Goal: Transaction & Acquisition: Download file/media

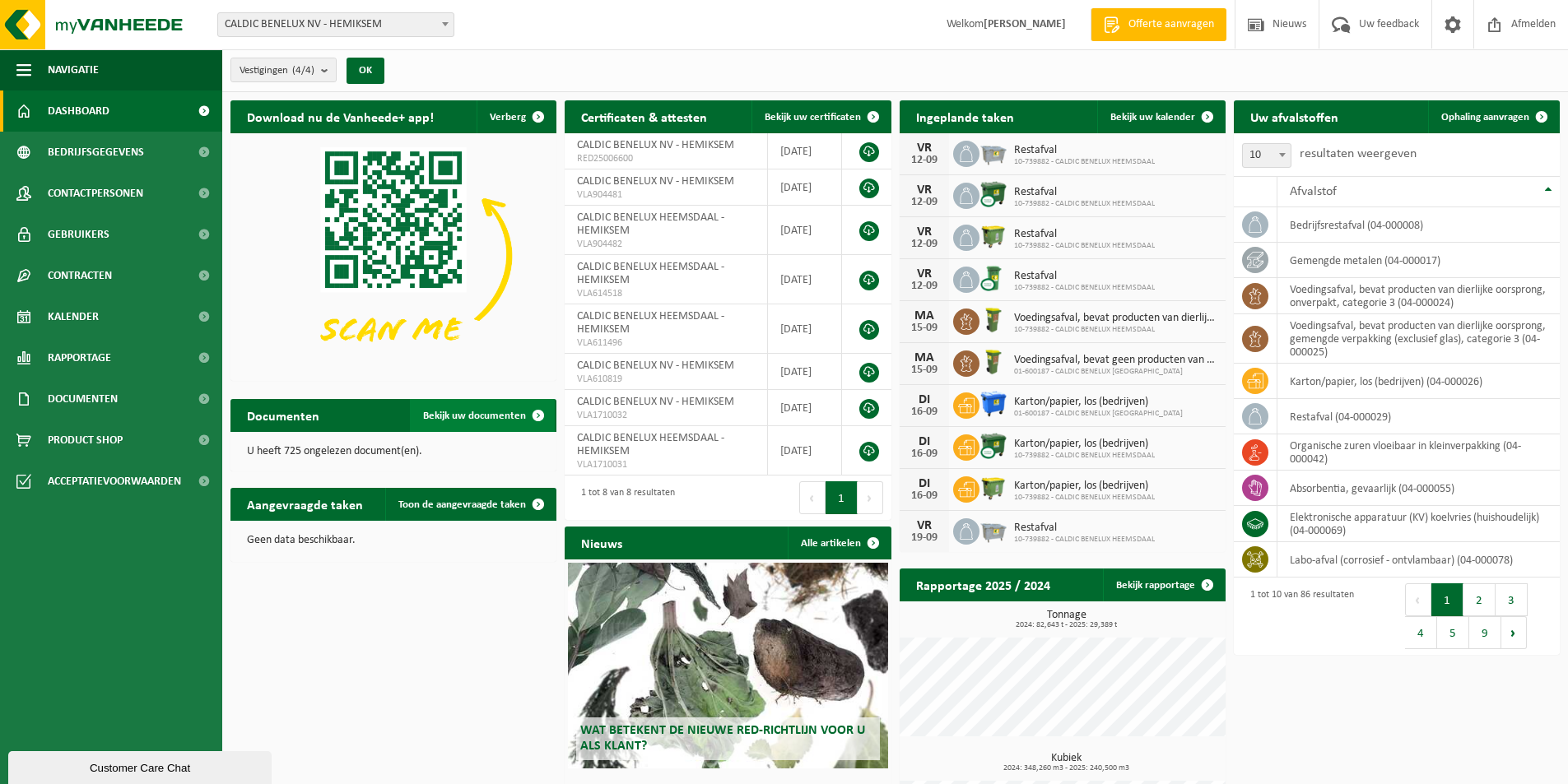
click at [545, 412] on span at bounding box center [538, 415] width 33 height 33
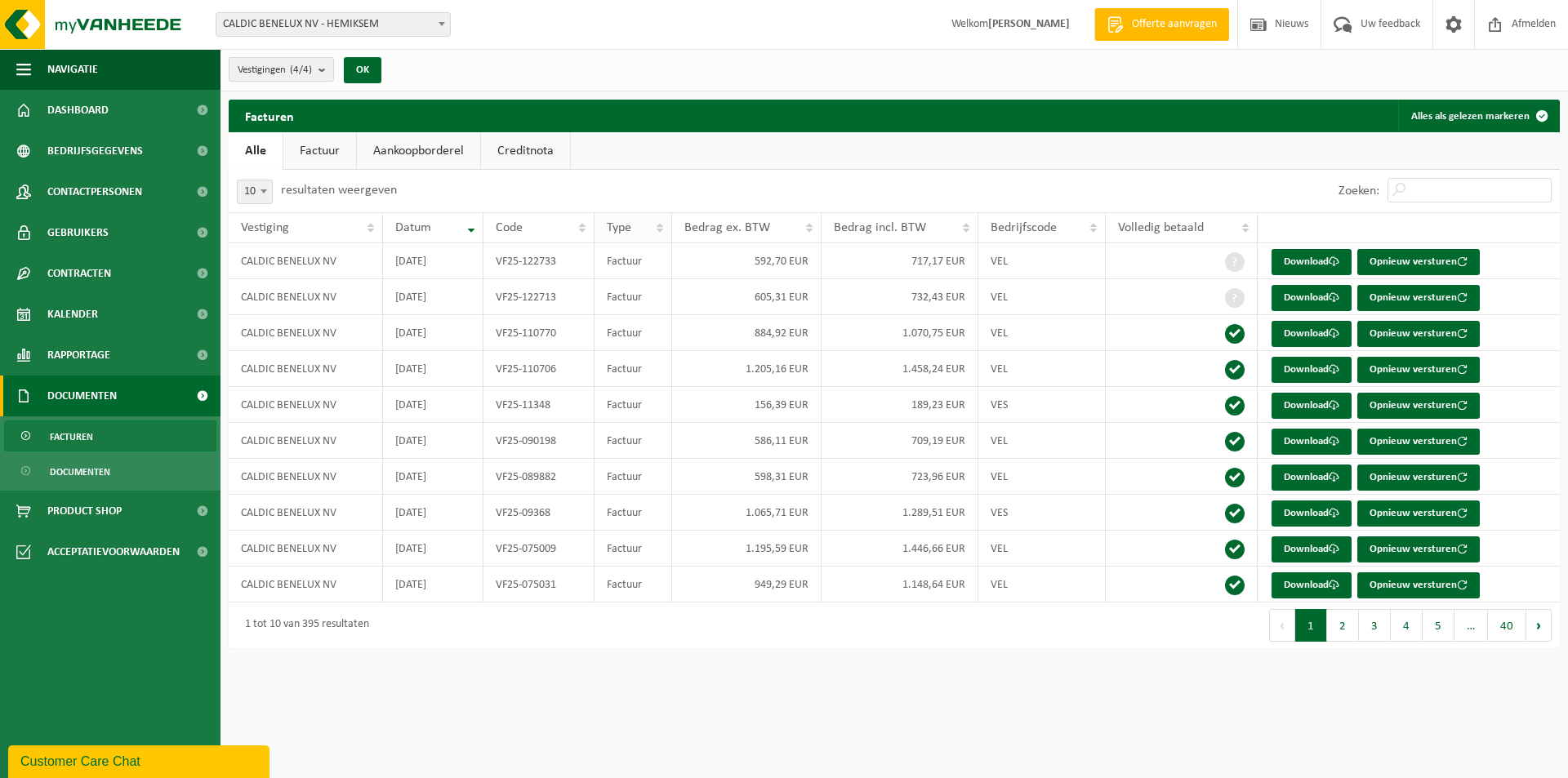
click at [655, 224] on th "Type" at bounding box center [633, 227] width 77 height 31
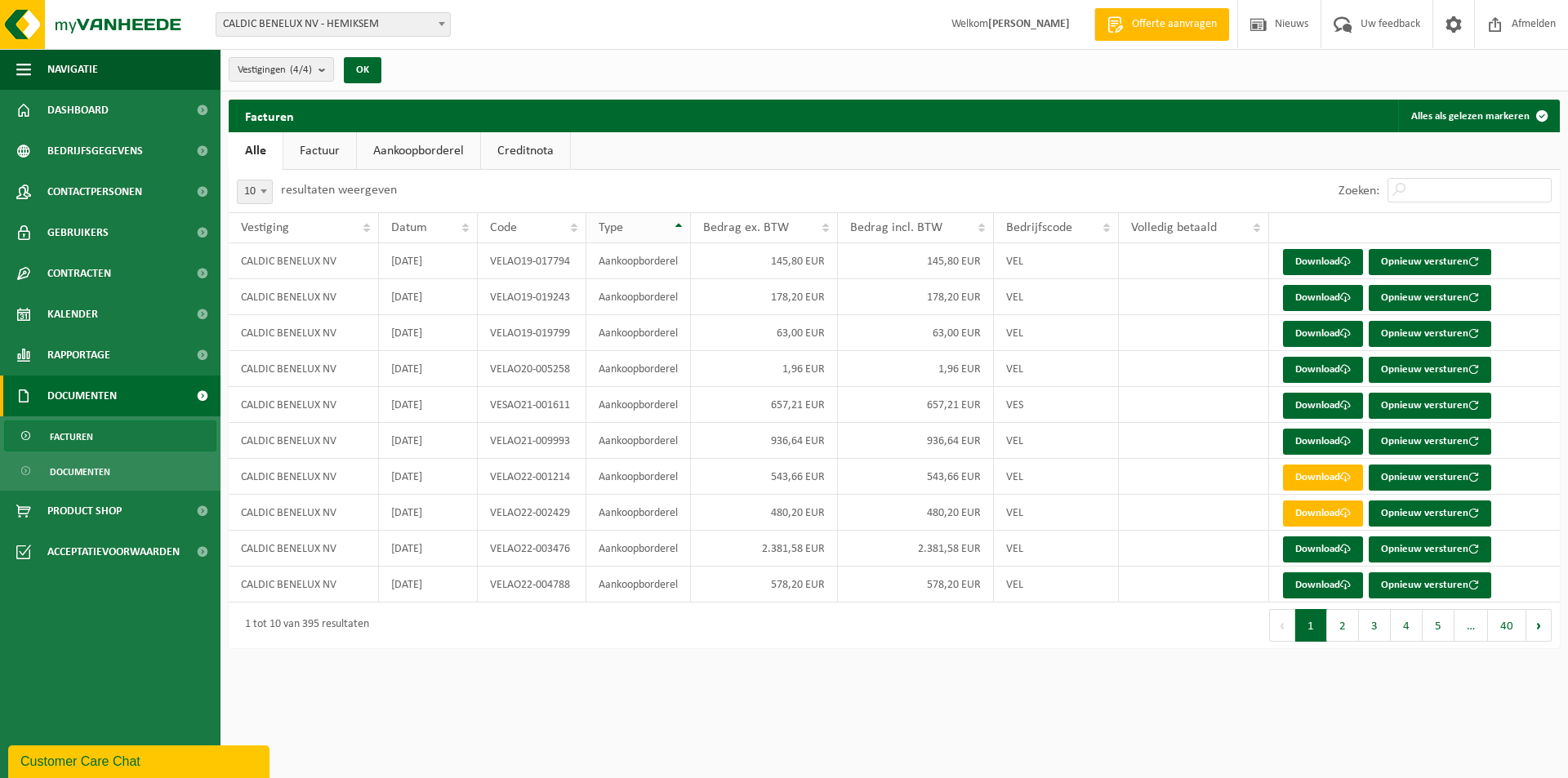
click at [682, 223] on th "Type" at bounding box center [639, 227] width 105 height 31
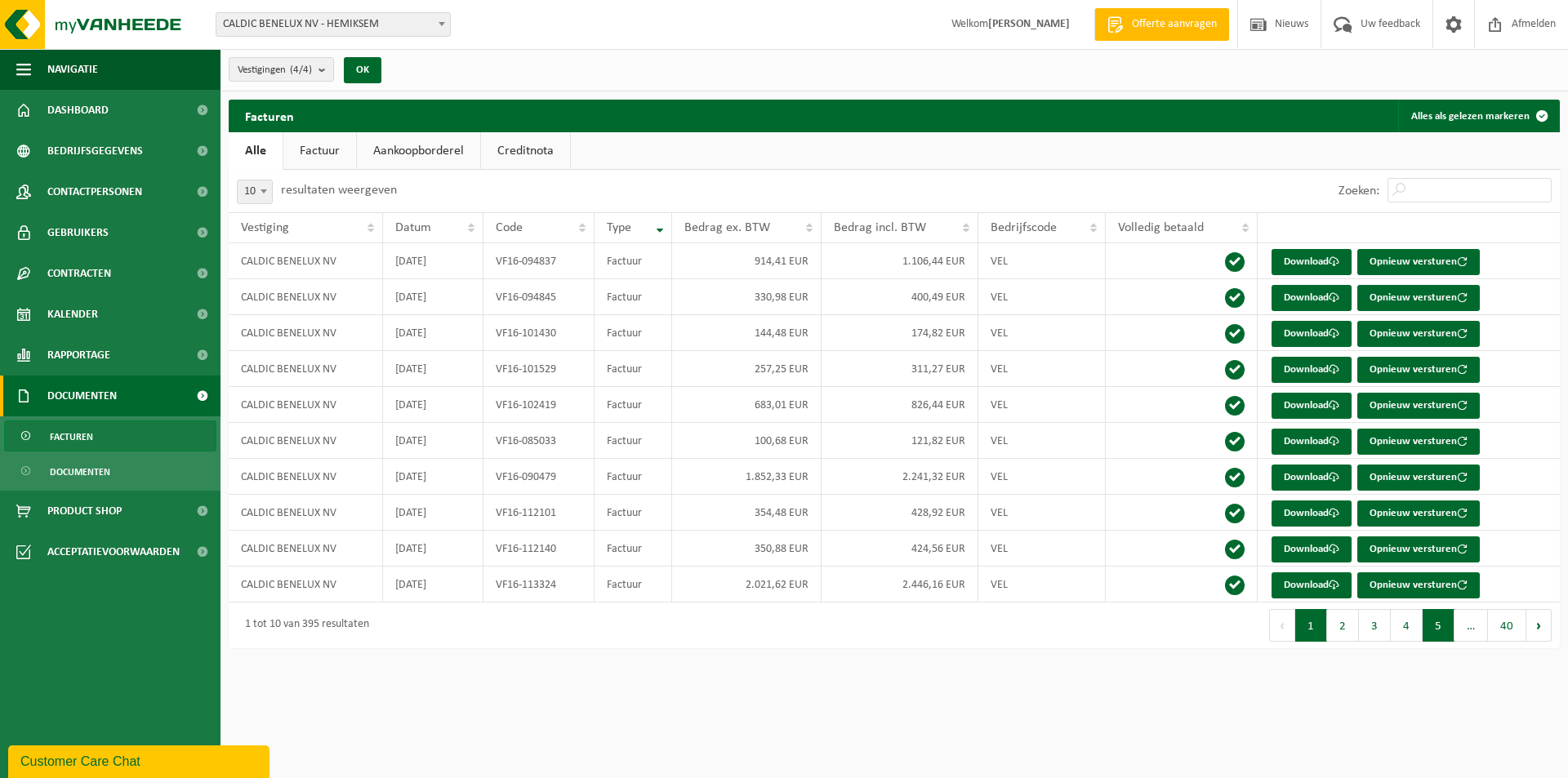
click at [1441, 624] on button "5" at bounding box center [1439, 625] width 32 height 33
click at [1309, 631] on button "1" at bounding box center [1310, 625] width 32 height 33
click at [103, 103] on span "Dashboard" at bounding box center [77, 109] width 61 height 41
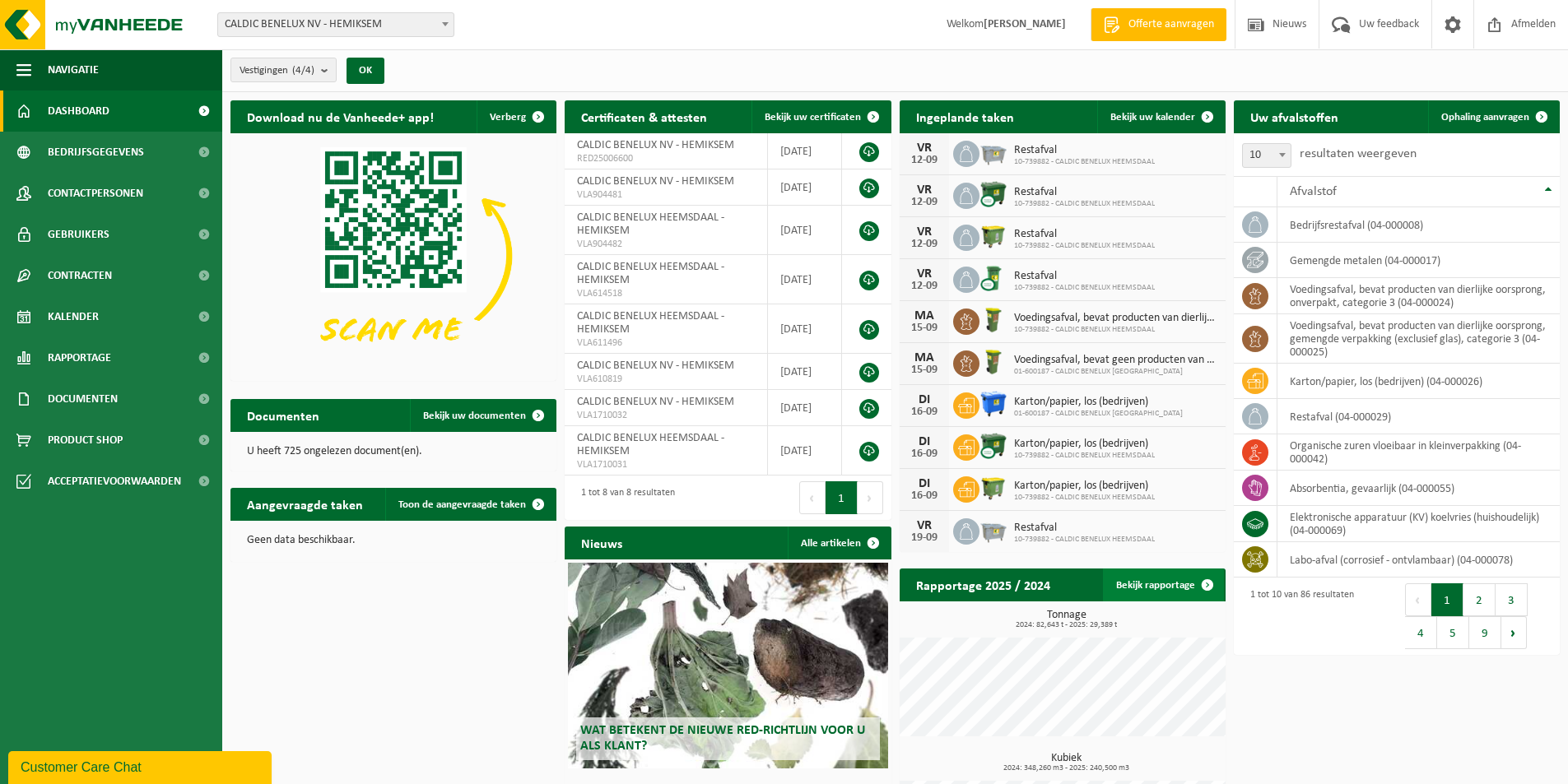
click at [1210, 580] on span at bounding box center [1208, 584] width 33 height 33
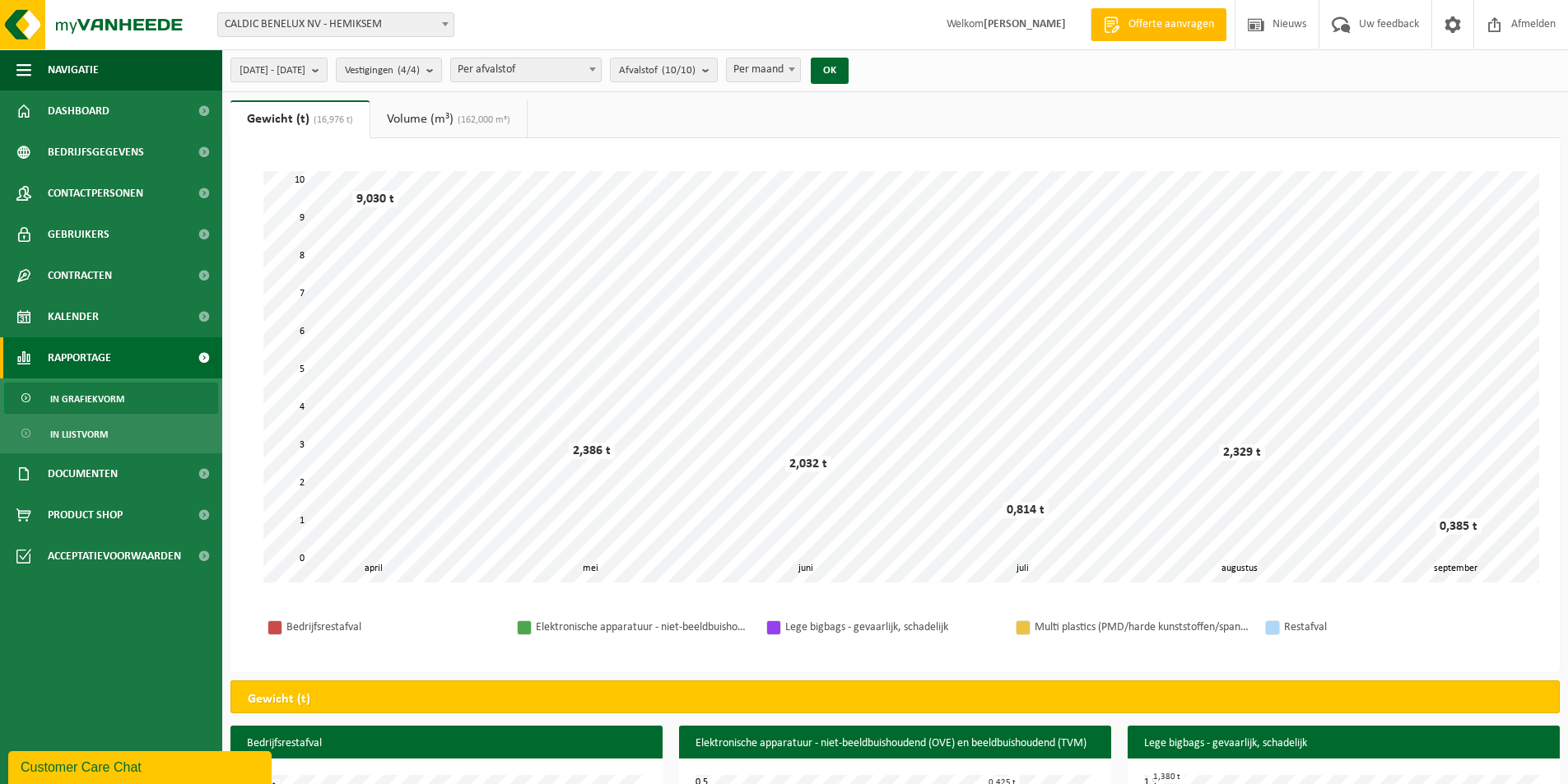
click at [836, 622] on div "Lege bigbags - gevaarlijk, schadelijk" at bounding box center [892, 627] width 214 height 21
click at [774, 628] on div at bounding box center [774, 628] width 13 height 13
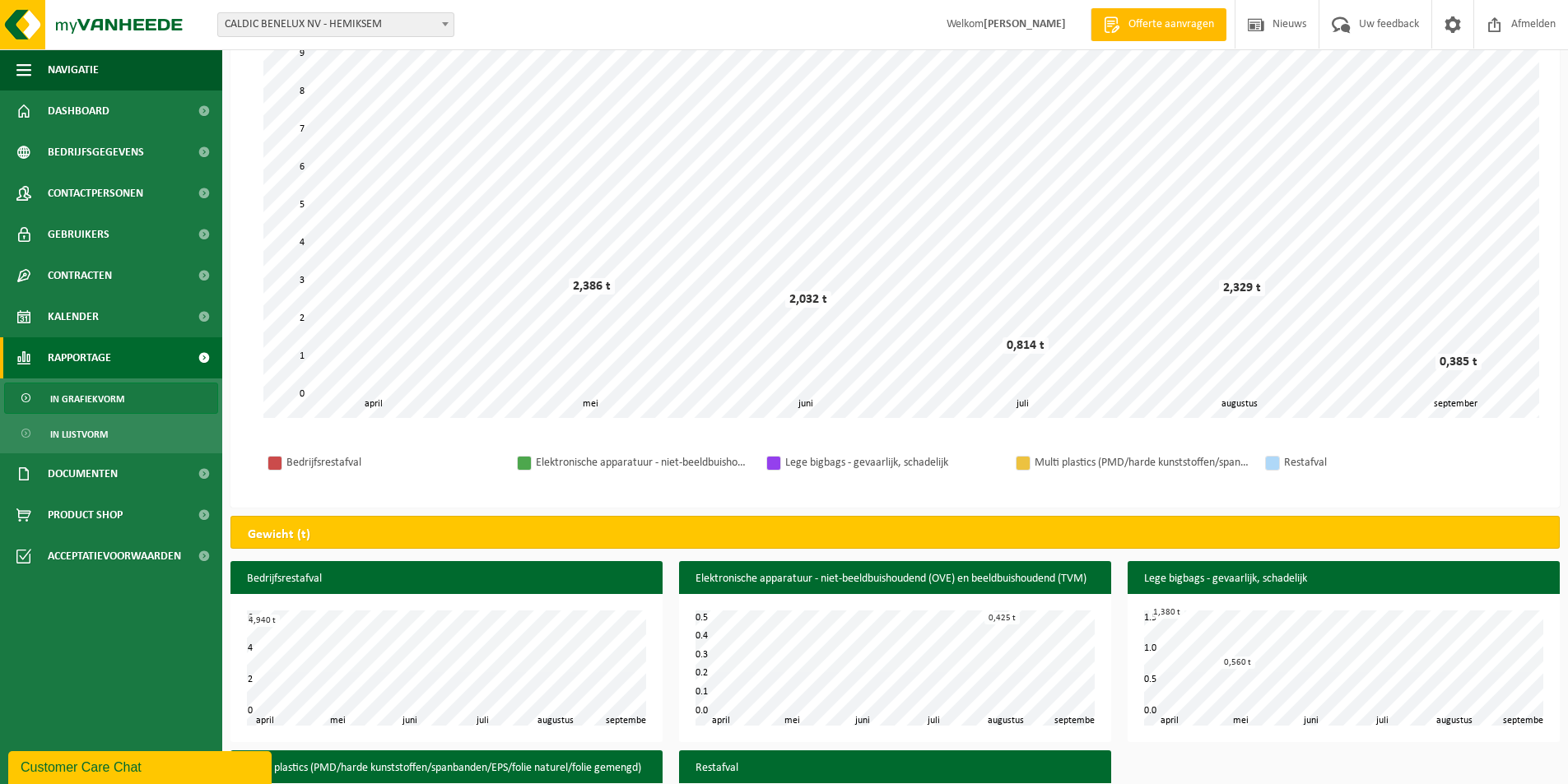
scroll to position [328, 0]
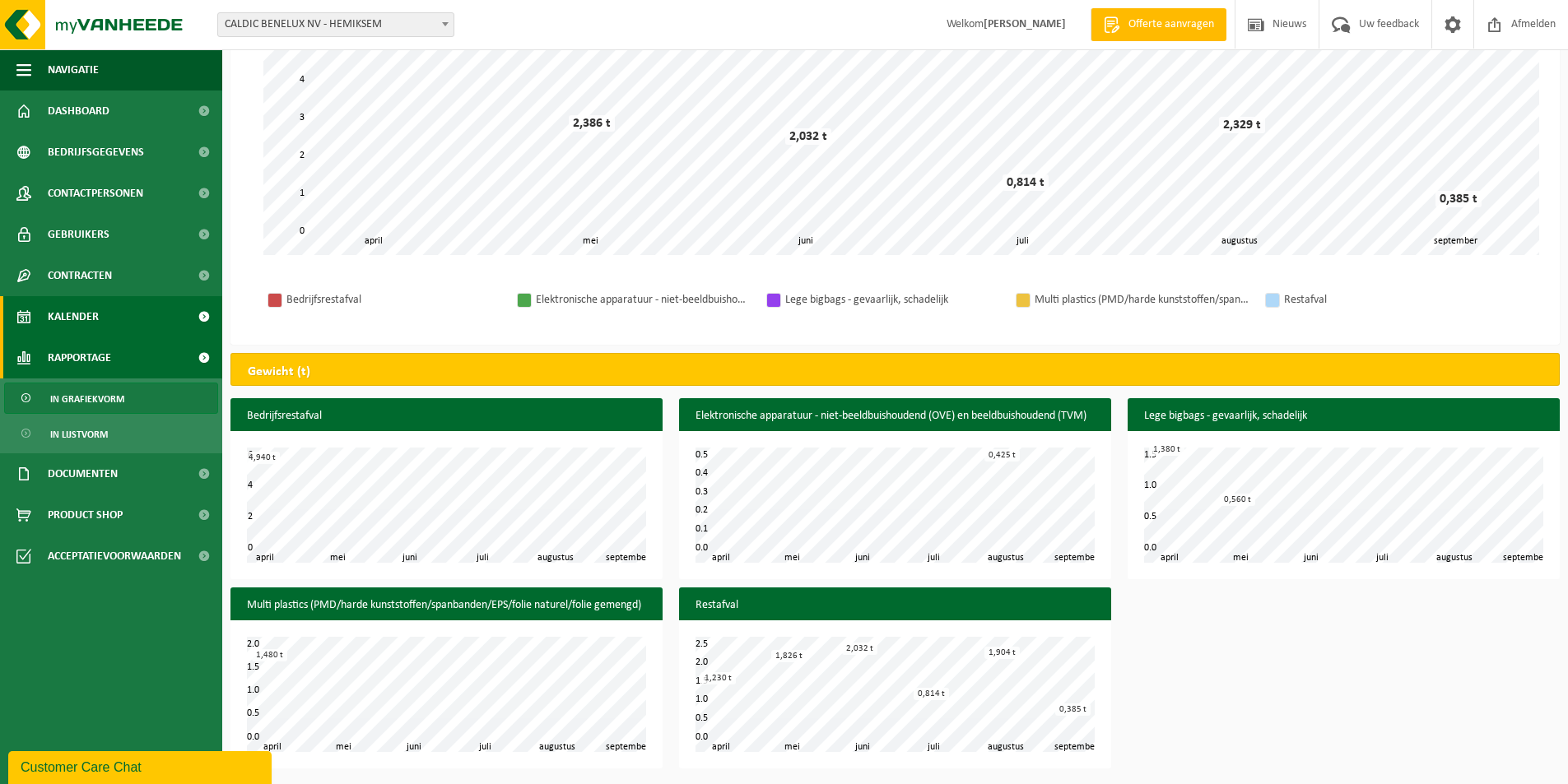
click at [61, 309] on span "Kalender" at bounding box center [73, 316] width 51 height 41
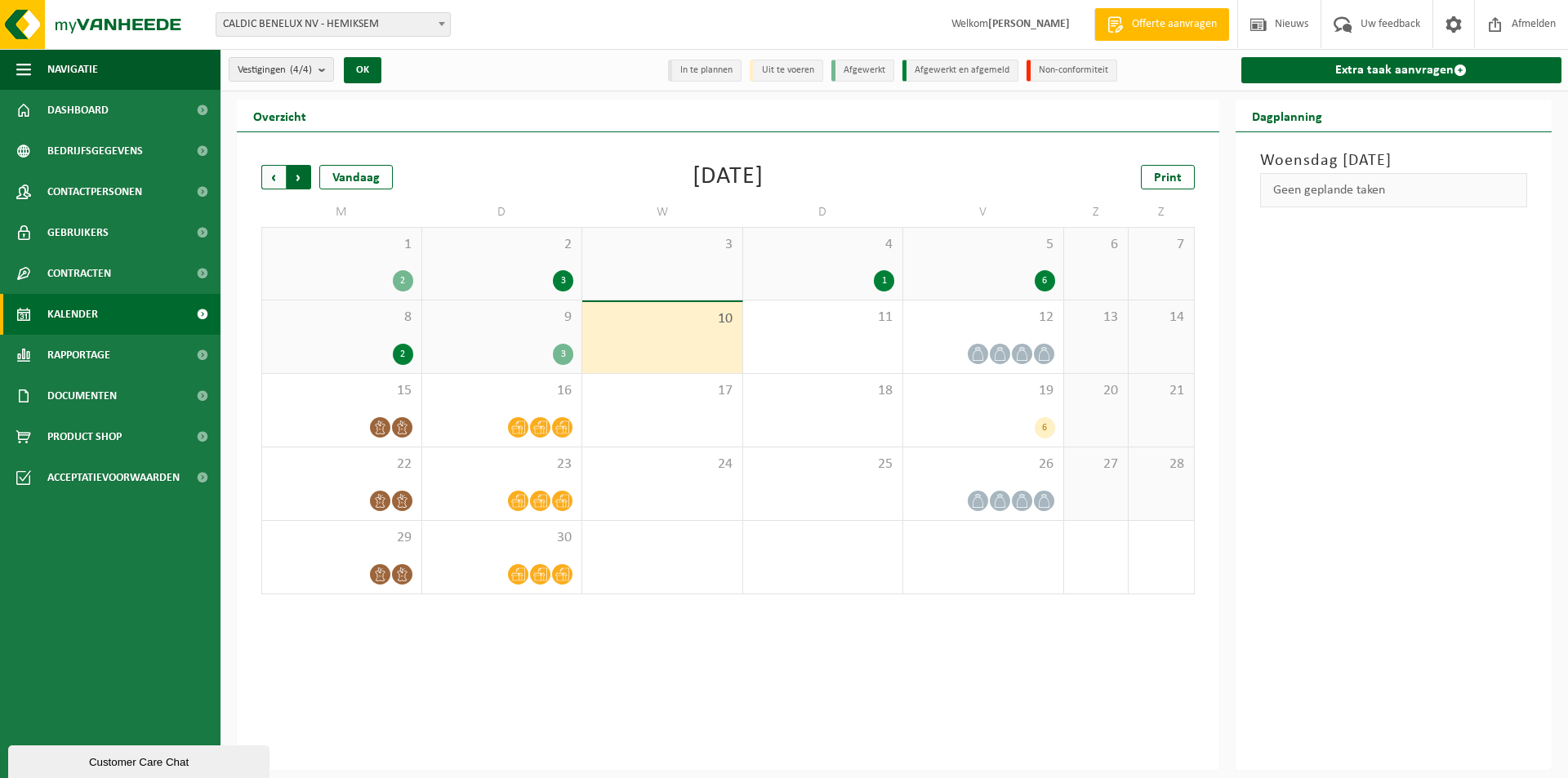
click at [270, 178] on span "Vorige" at bounding box center [274, 177] width 25 height 25
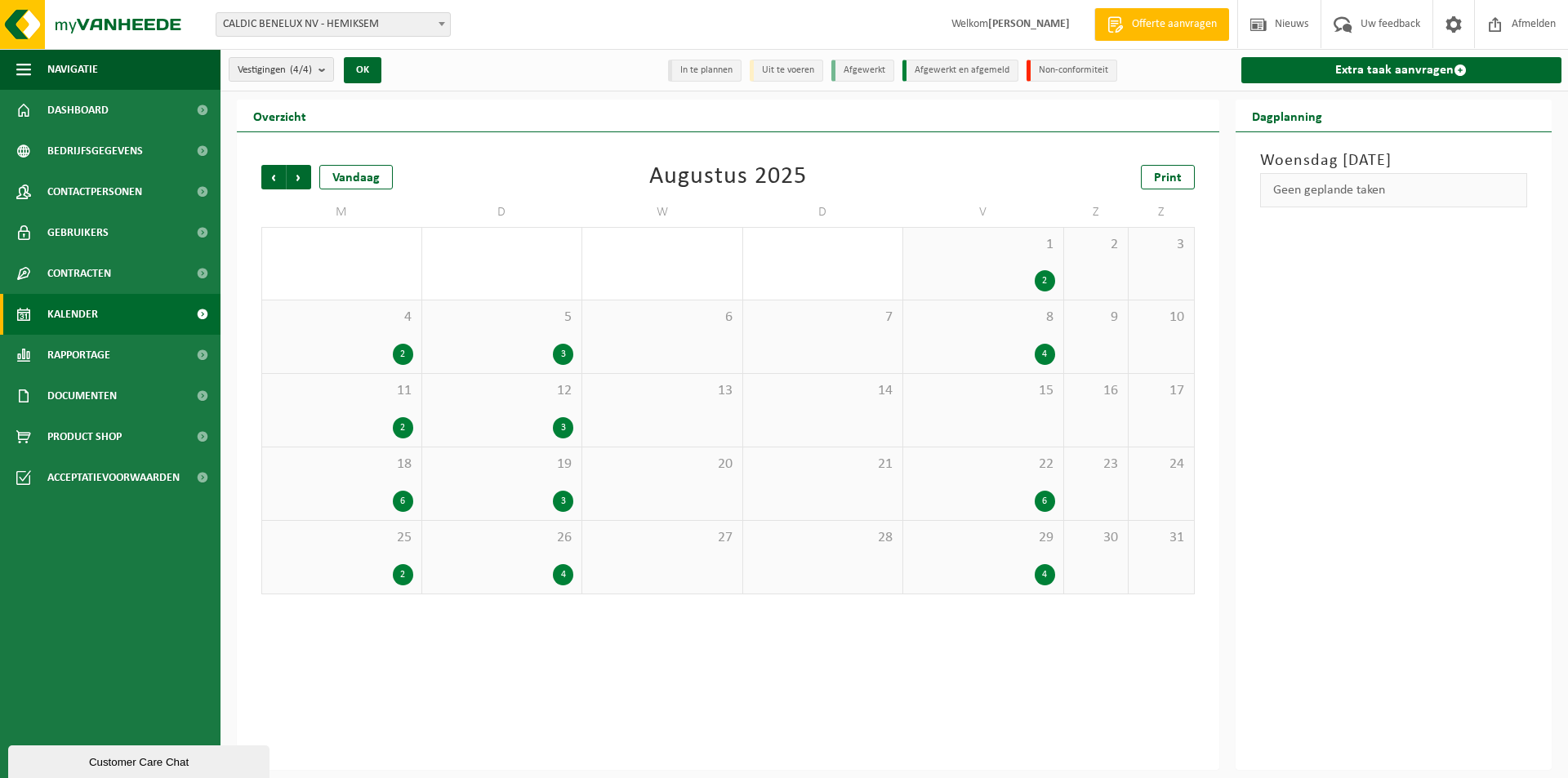
click at [1044, 574] on div "4" at bounding box center [1045, 574] width 21 height 22
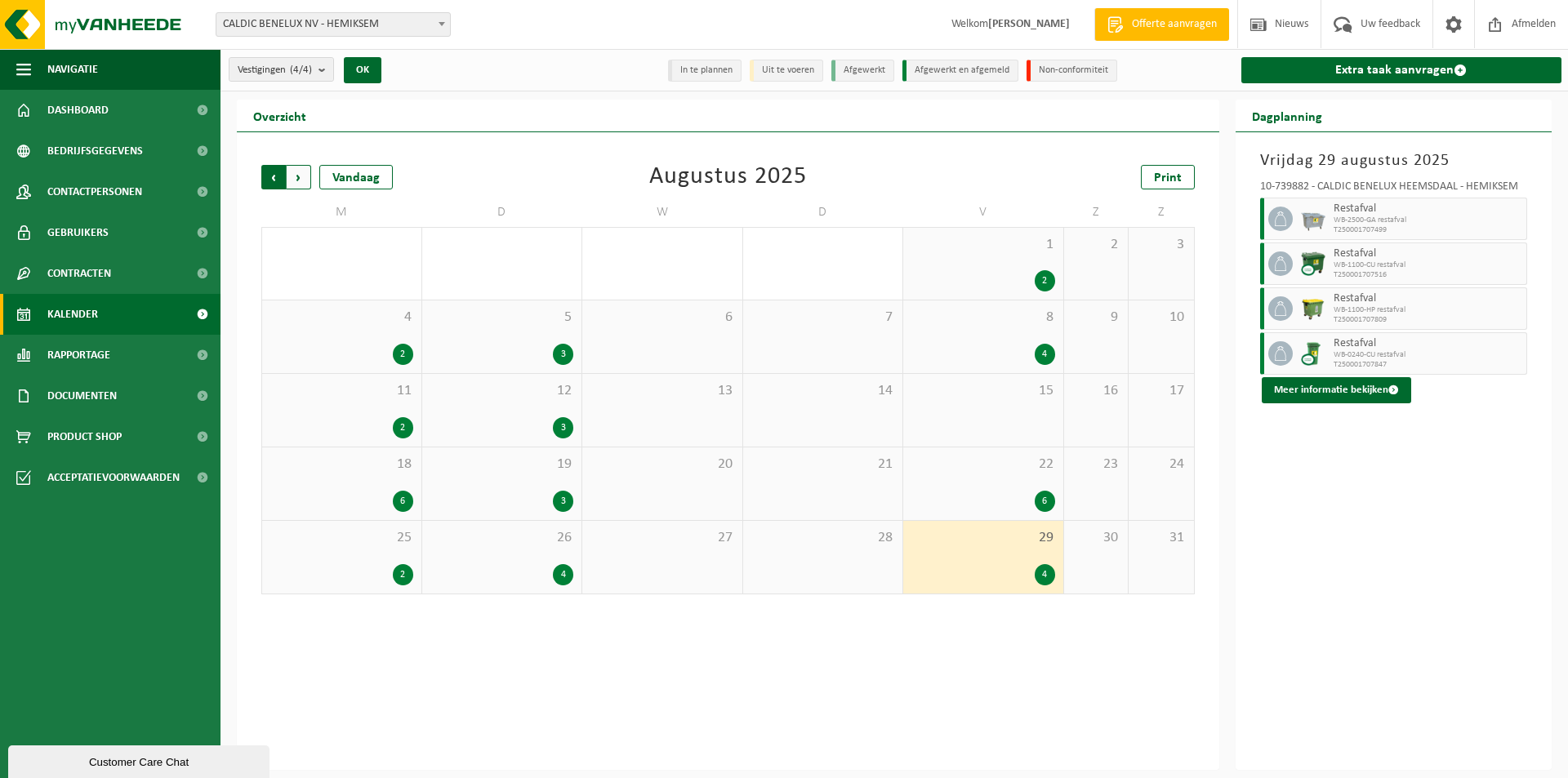
click at [302, 179] on span "Volgende" at bounding box center [299, 177] width 25 height 25
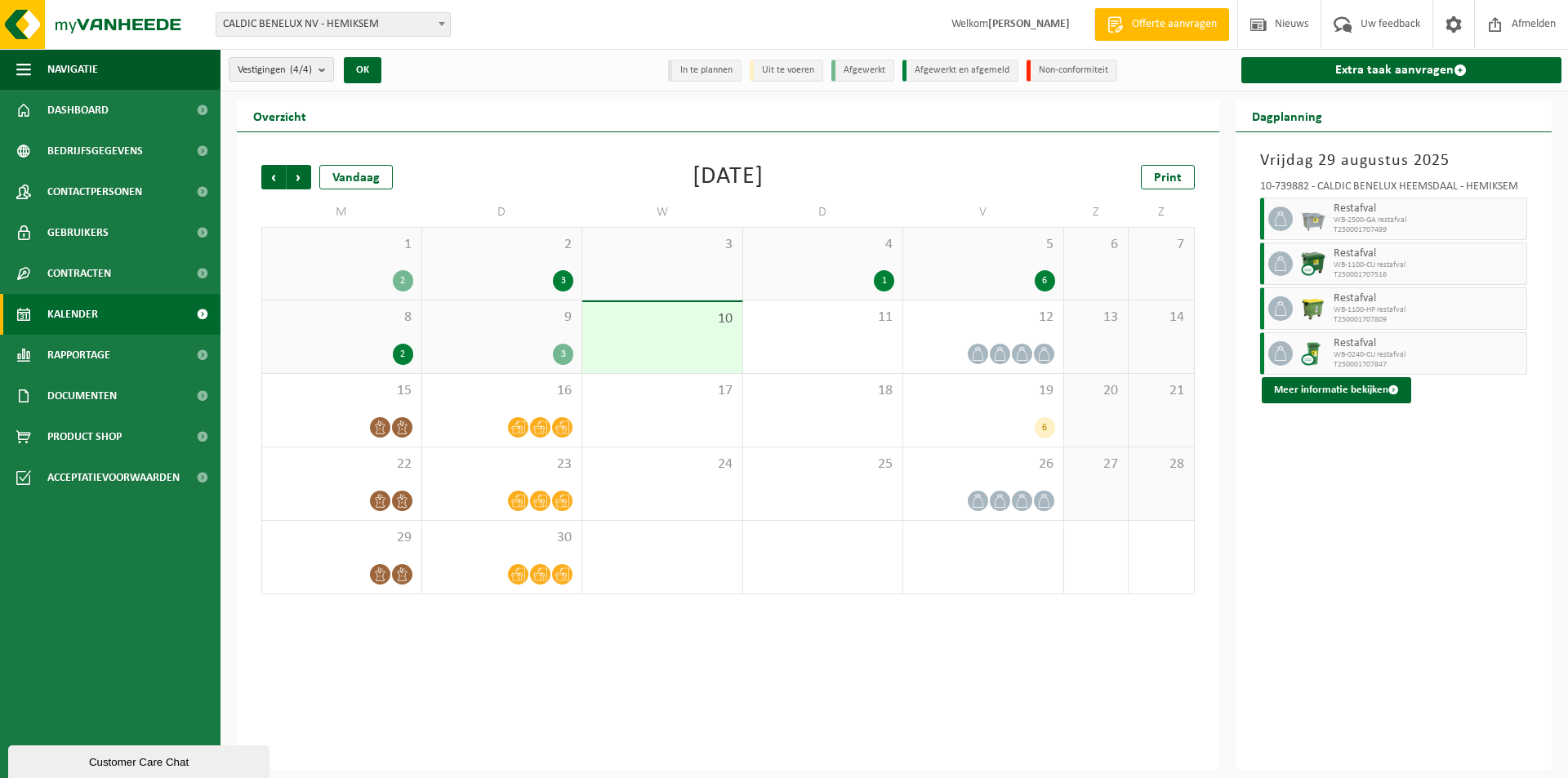
click at [565, 281] on div "3" at bounding box center [563, 281] width 21 height 22
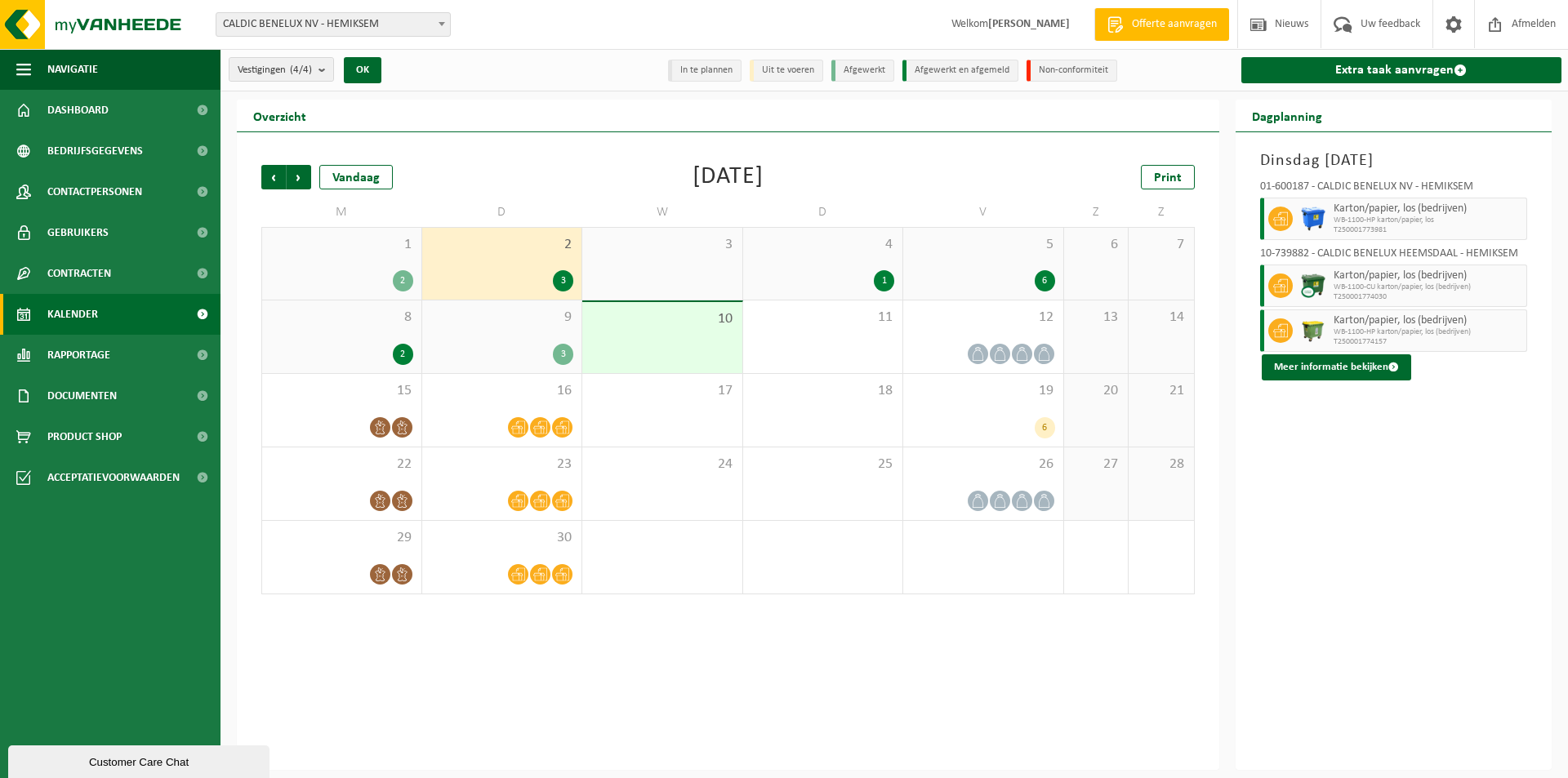
click at [403, 279] on div "2" at bounding box center [403, 281] width 21 height 22
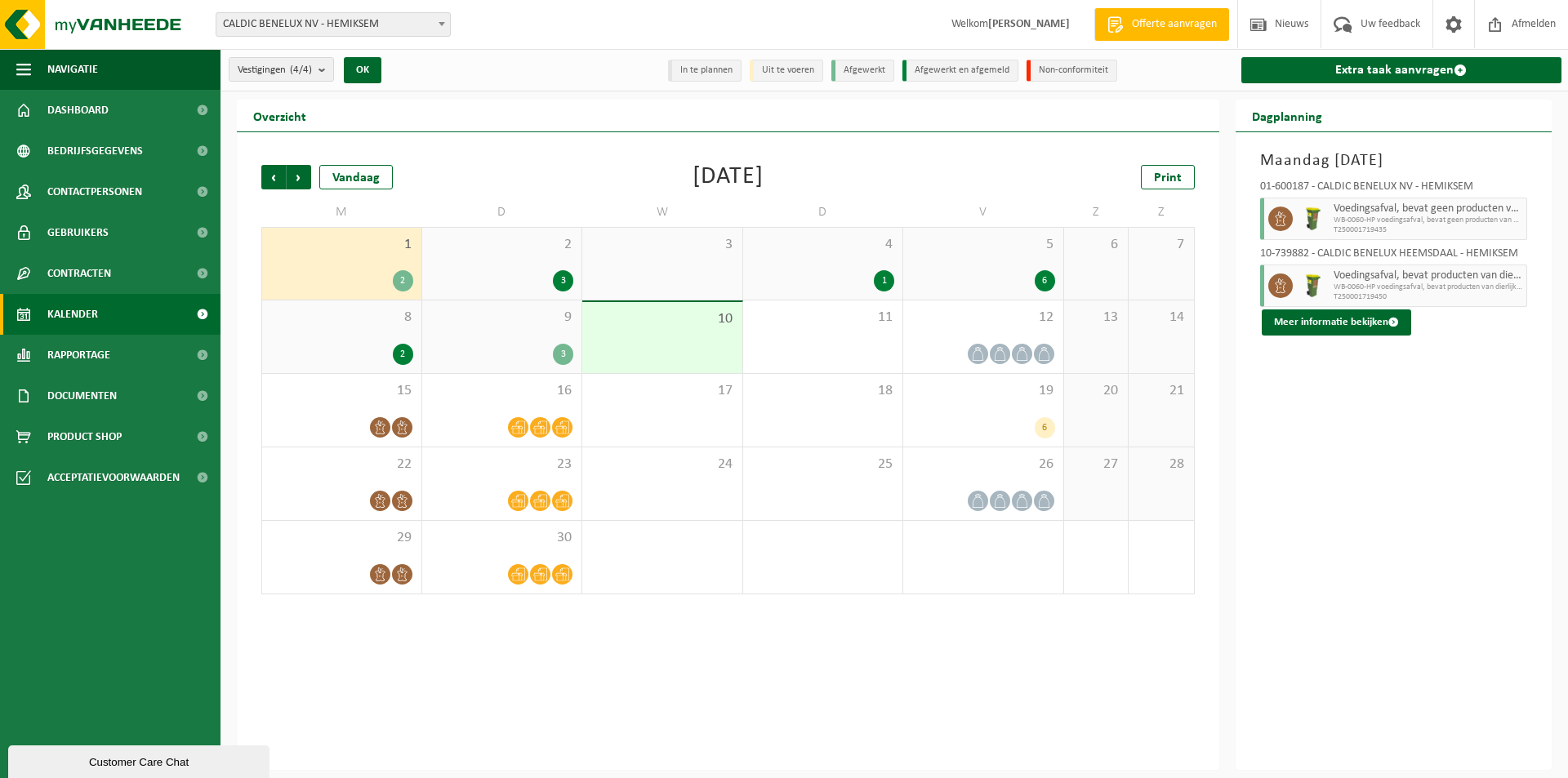
click at [886, 274] on div "1" at bounding box center [884, 281] width 21 height 22
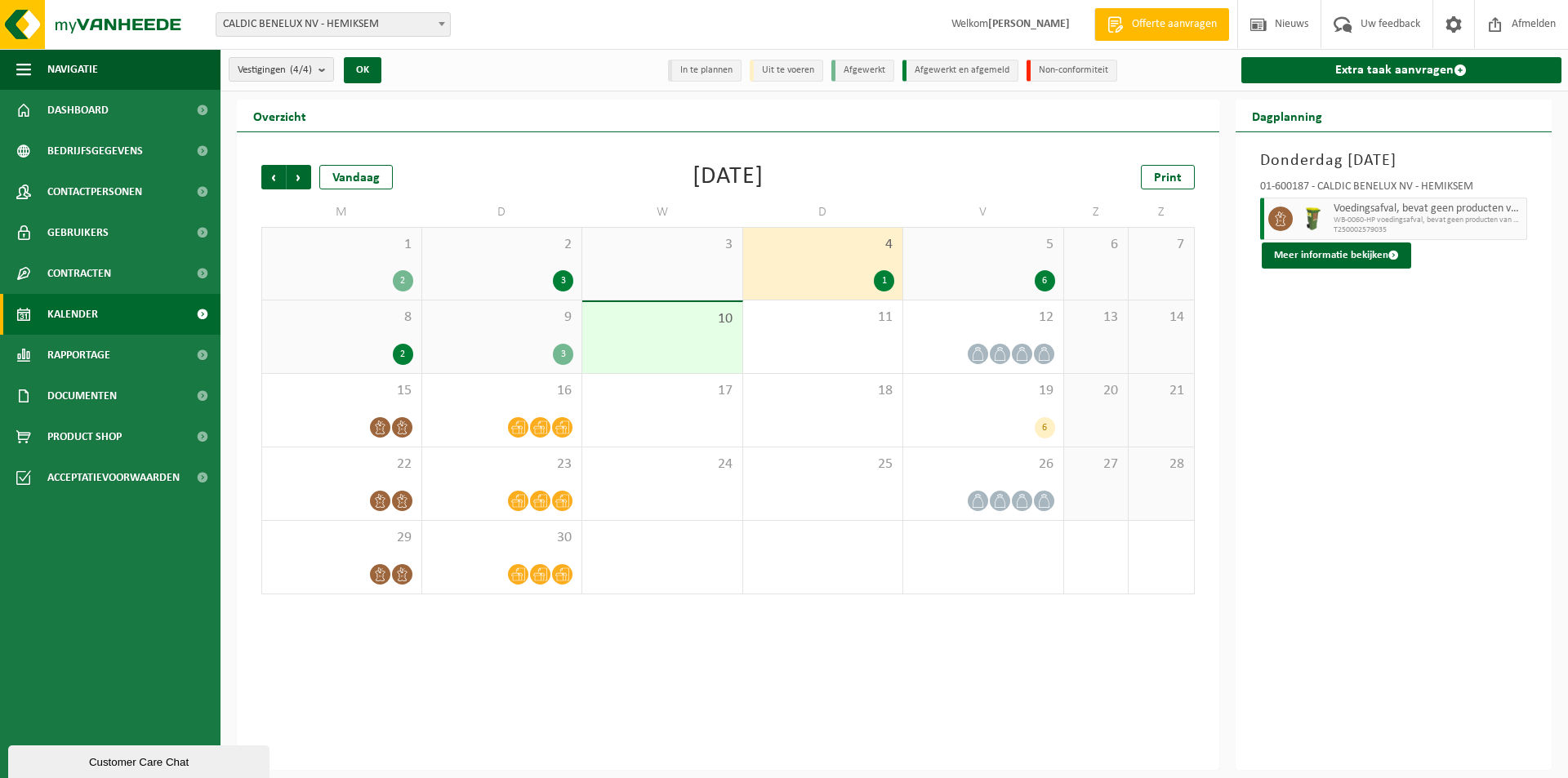
click at [1046, 274] on div "6" at bounding box center [1045, 281] width 21 height 22
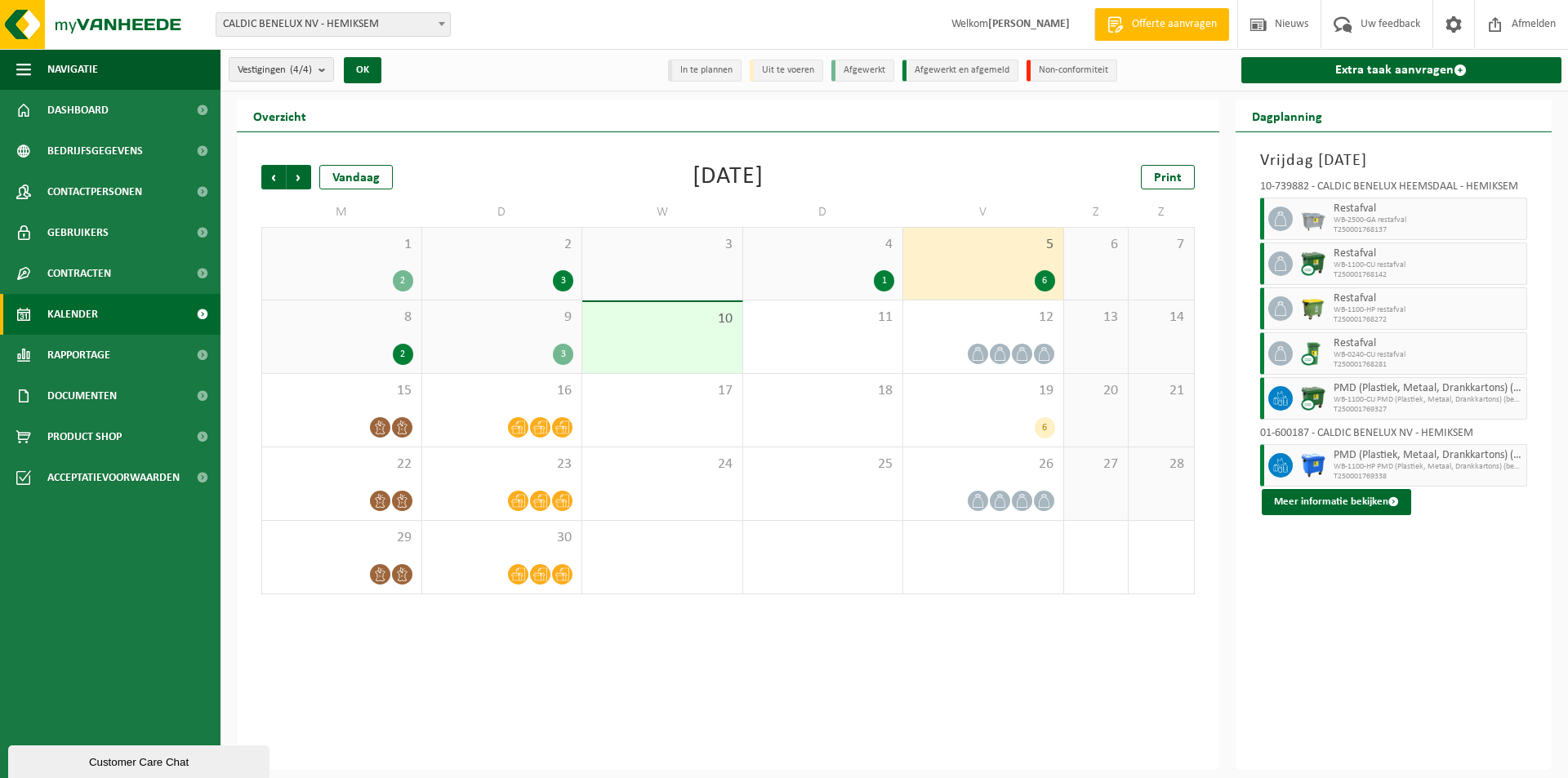
click at [401, 354] on div "2" at bounding box center [403, 355] width 21 height 22
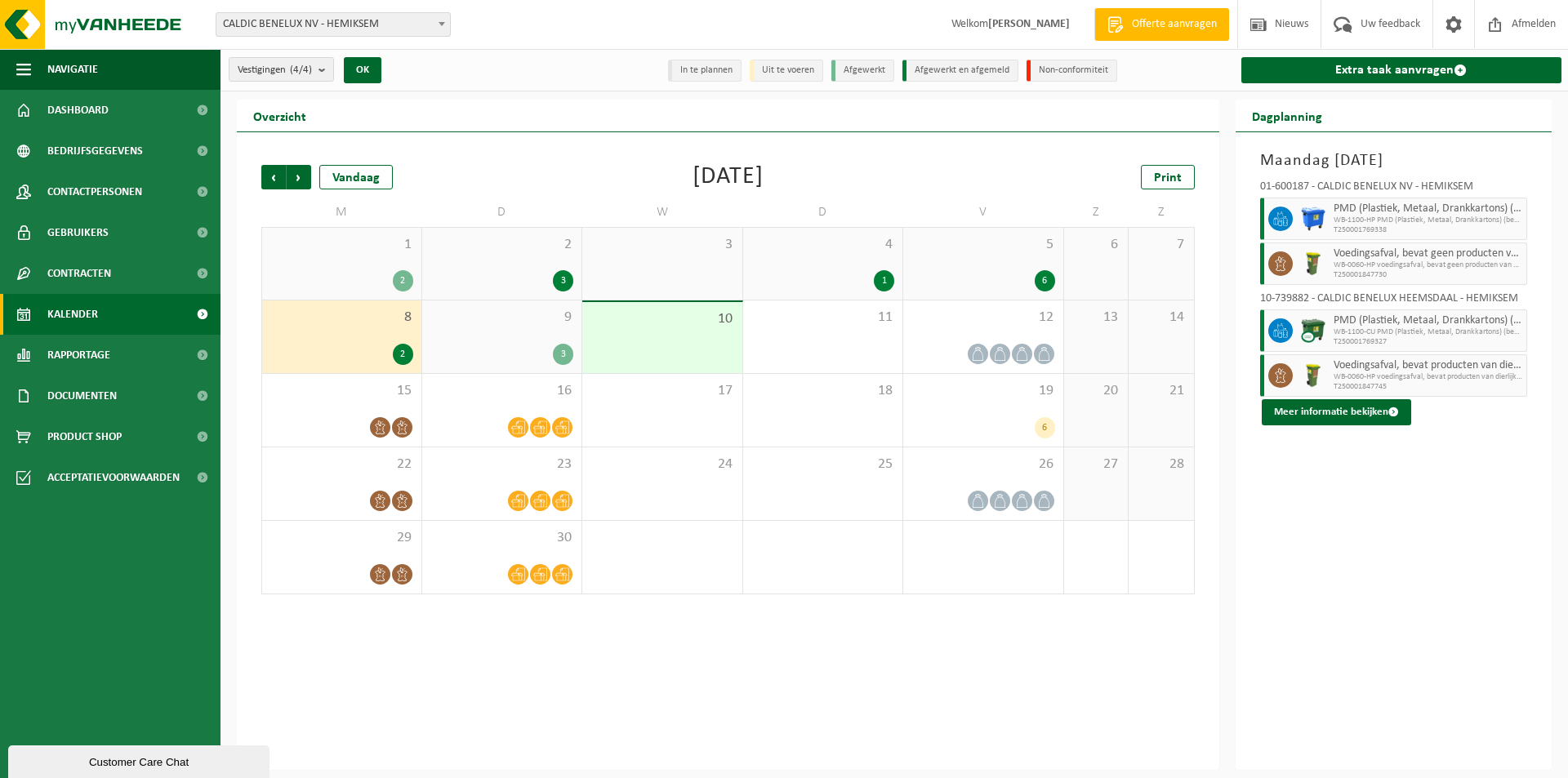
click at [563, 352] on div "3" at bounding box center [563, 355] width 21 height 22
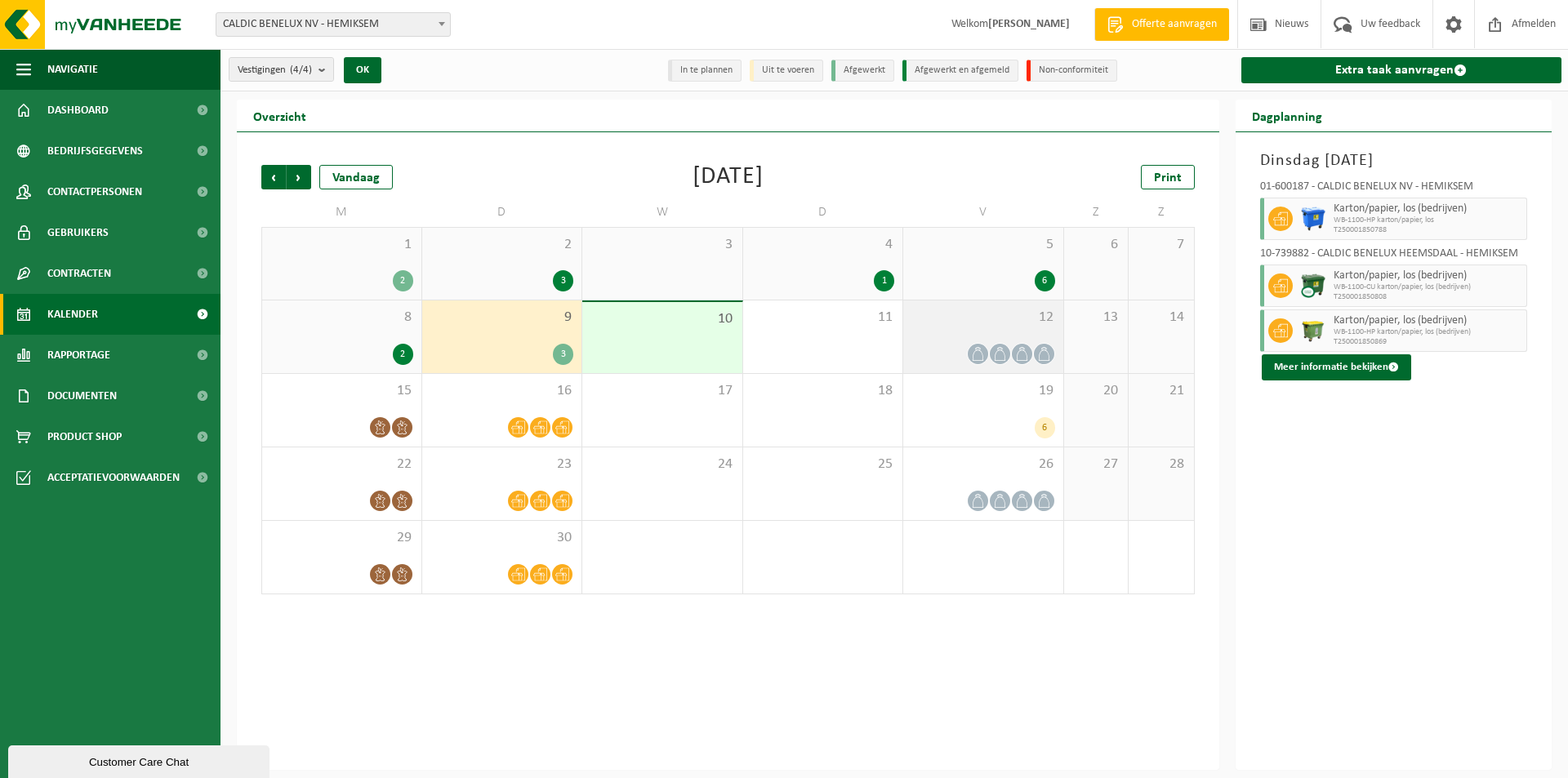
click at [974, 351] on icon at bounding box center [978, 354] width 14 height 14
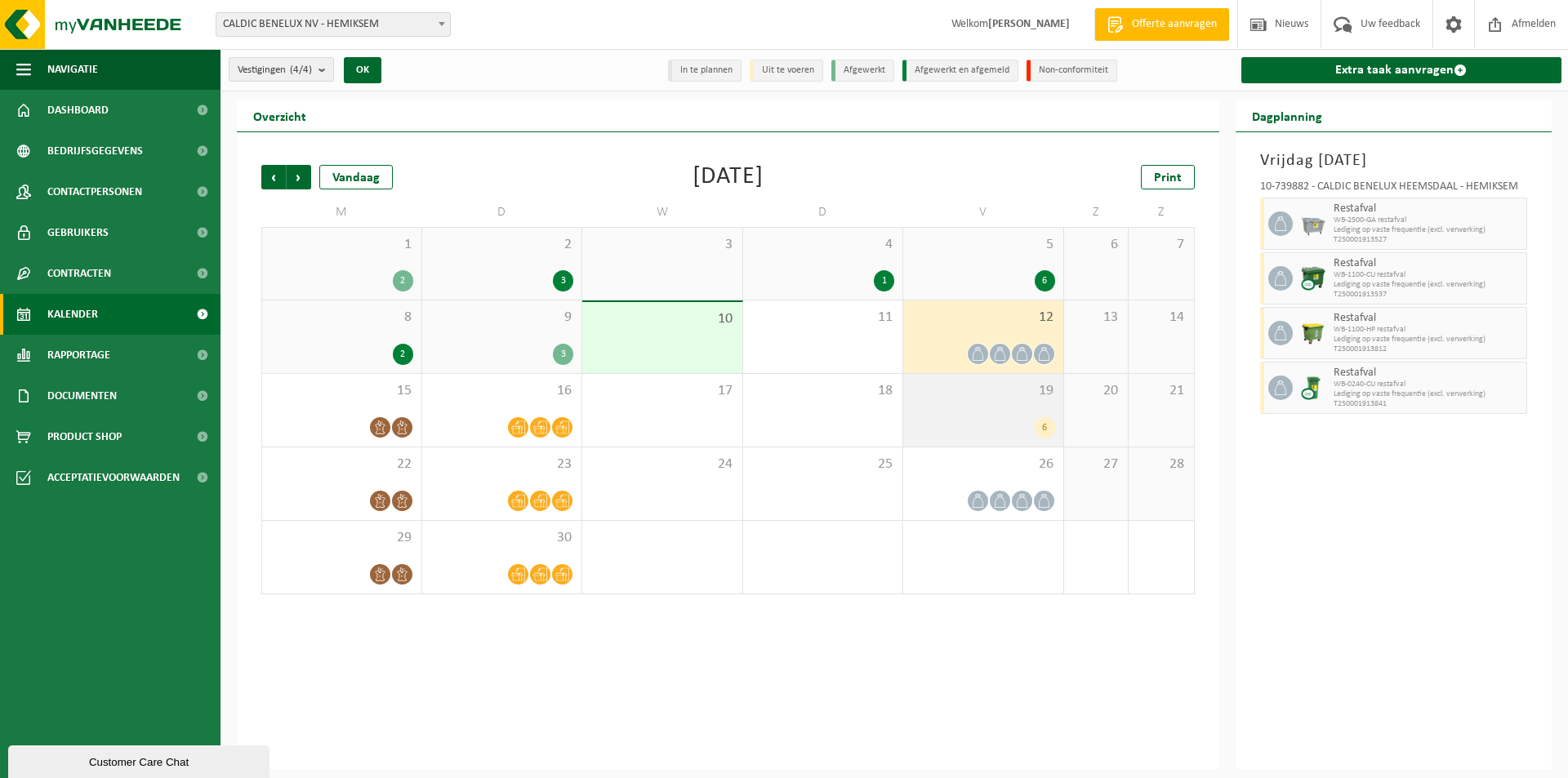
click at [1044, 423] on div "6" at bounding box center [1045, 427] width 21 height 22
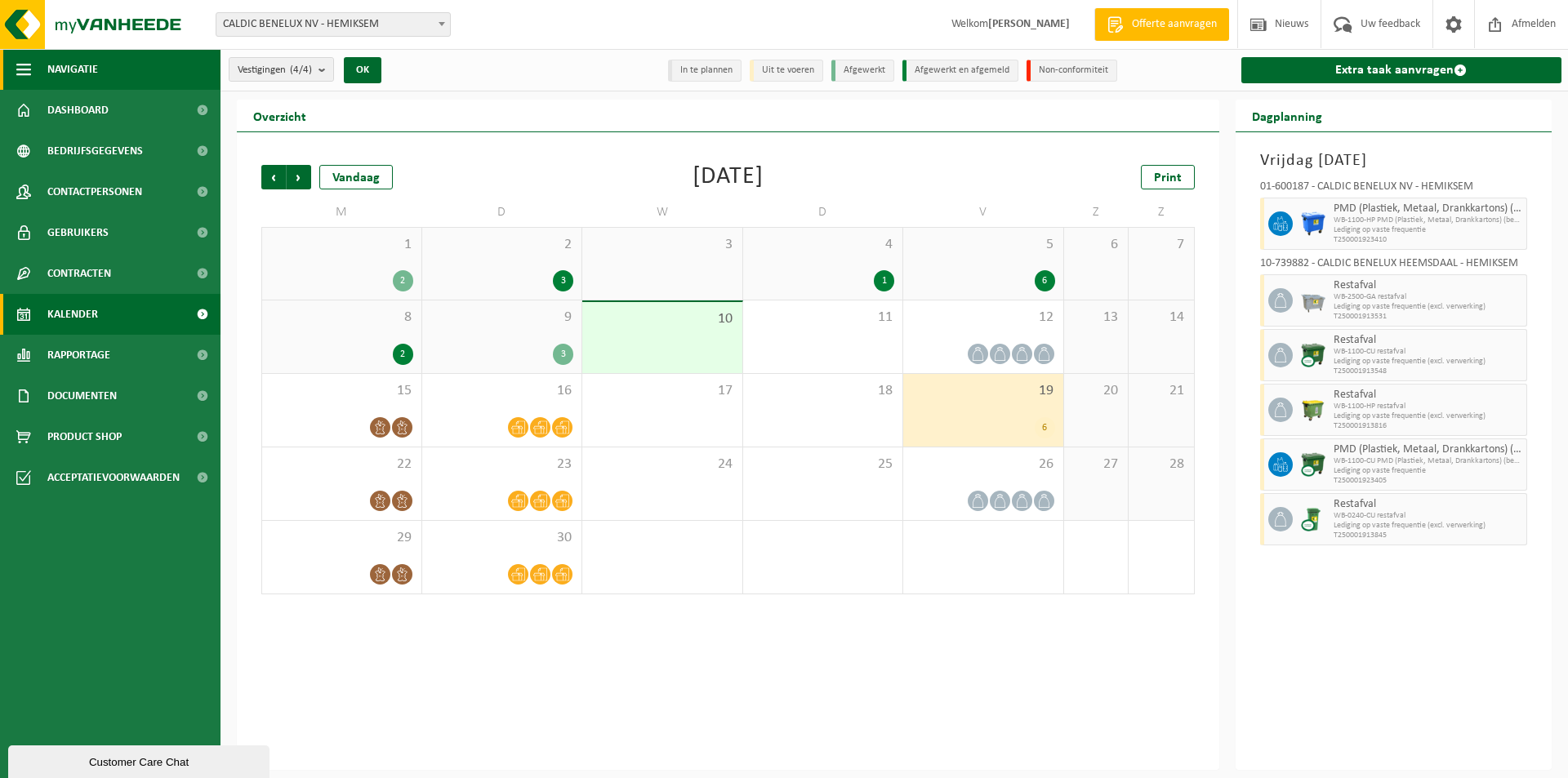
click at [72, 68] on span "Navigatie" at bounding box center [73, 69] width 51 height 41
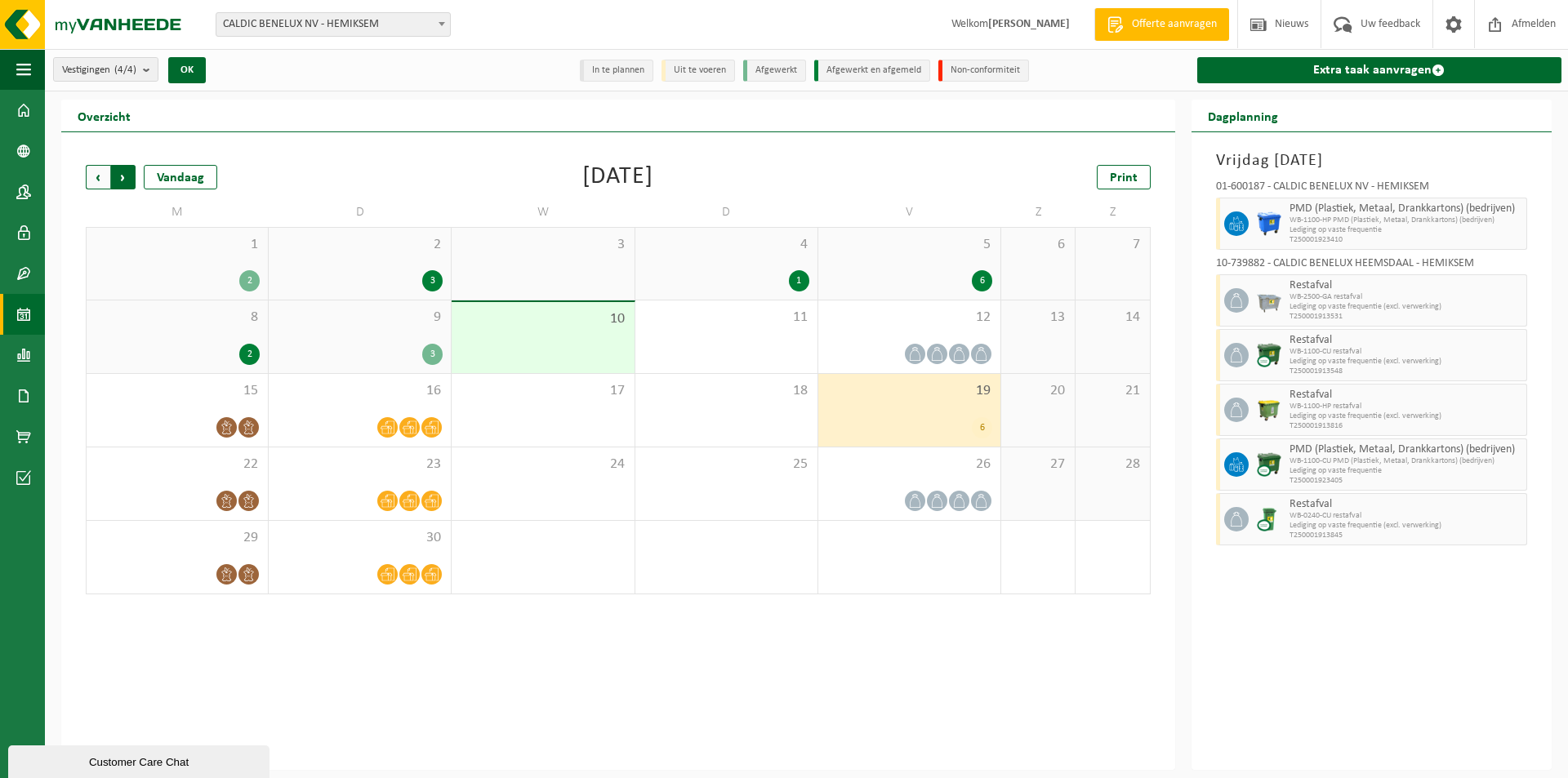
click at [97, 176] on span "Vorige" at bounding box center [98, 177] width 25 height 25
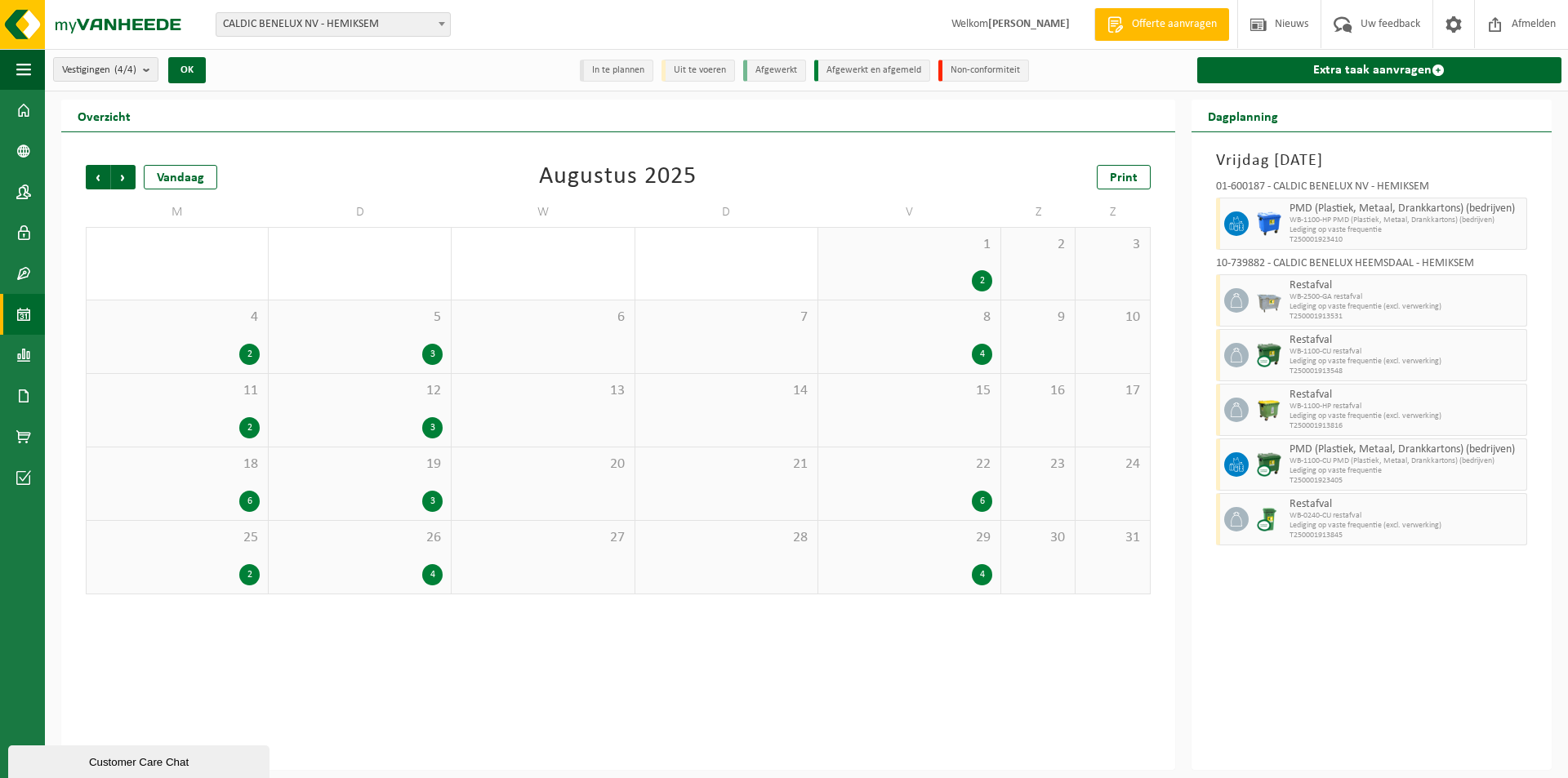
click at [97, 176] on span "Vorige" at bounding box center [98, 177] width 25 height 25
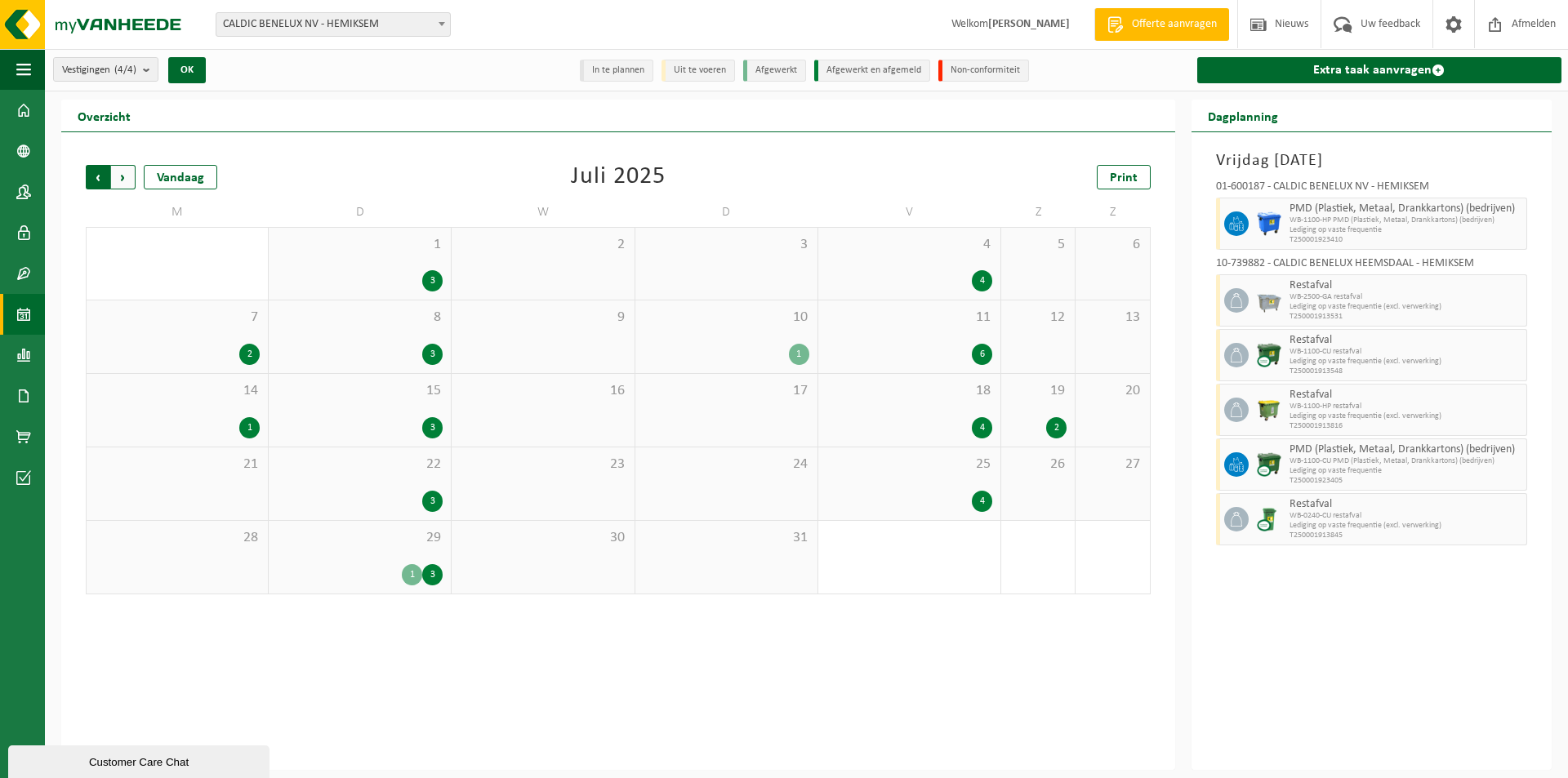
click at [130, 176] on span "Volgende" at bounding box center [124, 177] width 25 height 25
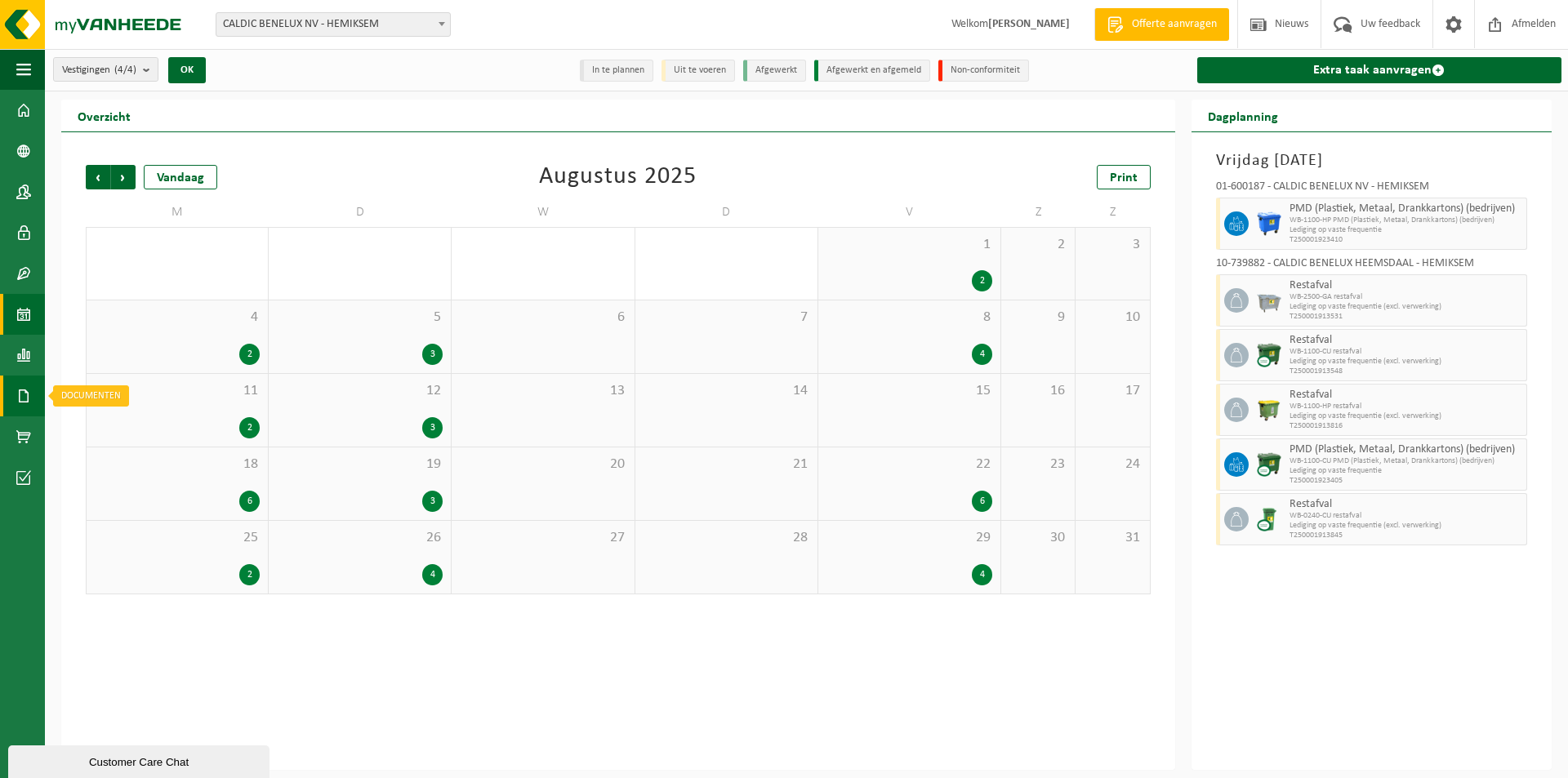
click at [24, 394] on span at bounding box center [24, 395] width 15 height 41
click at [98, 427] on span "Documenten" at bounding box center [125, 431] width 60 height 31
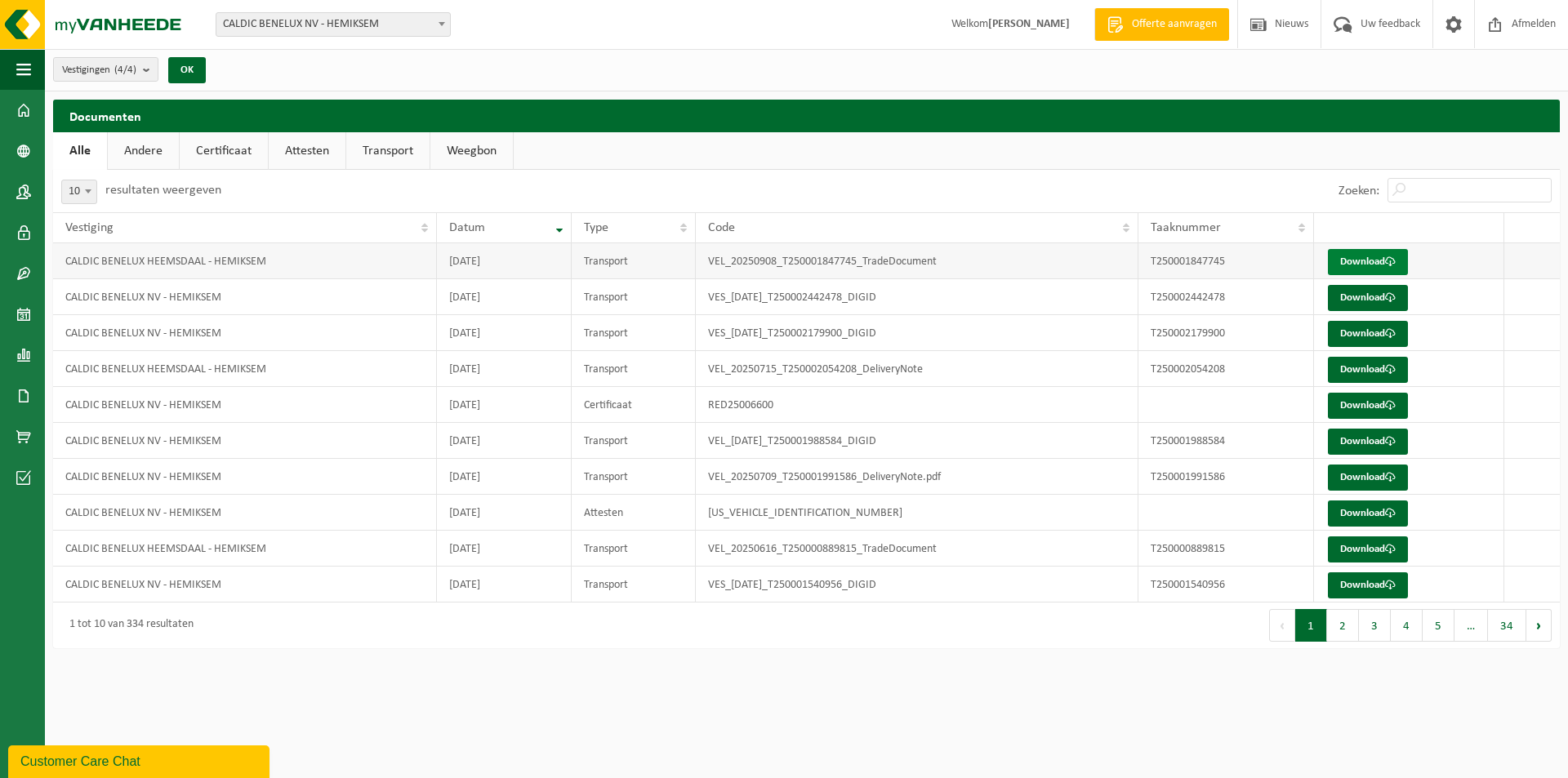
click at [1371, 256] on link "Download" at bounding box center [1368, 262] width 80 height 26
click at [509, 302] on td "[DATE]" at bounding box center [504, 297] width 134 height 36
click at [1358, 293] on link "Download" at bounding box center [1368, 298] width 80 height 26
click at [1360, 253] on link "Download" at bounding box center [1368, 262] width 80 height 26
click at [318, 337] on td "CALDIC BENELUX NV - HEMIKSEM" at bounding box center [244, 333] width 384 height 36
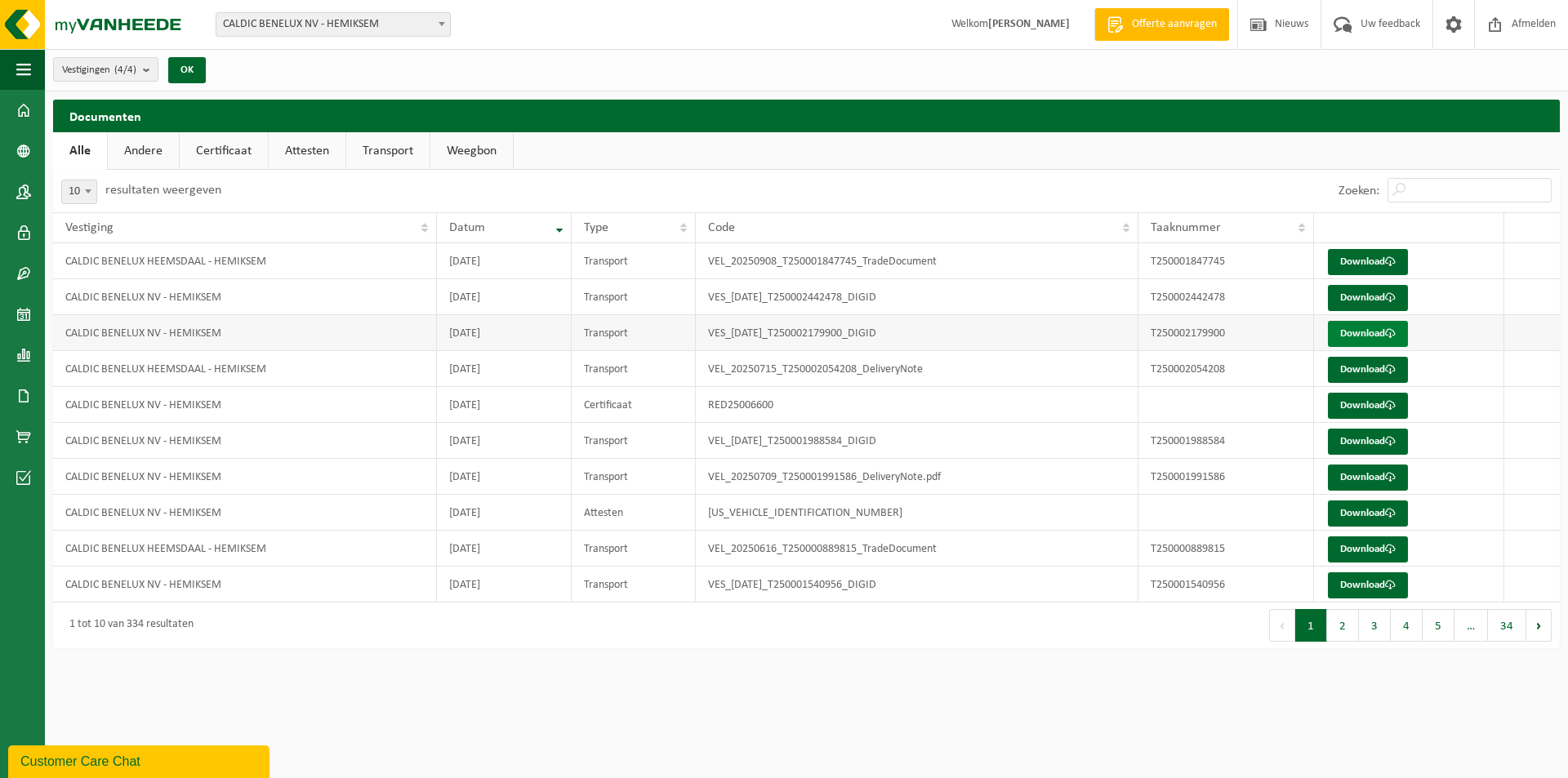
click at [1351, 332] on link "Download" at bounding box center [1368, 334] width 80 height 26
